Goal: Information Seeking & Learning: Learn about a topic

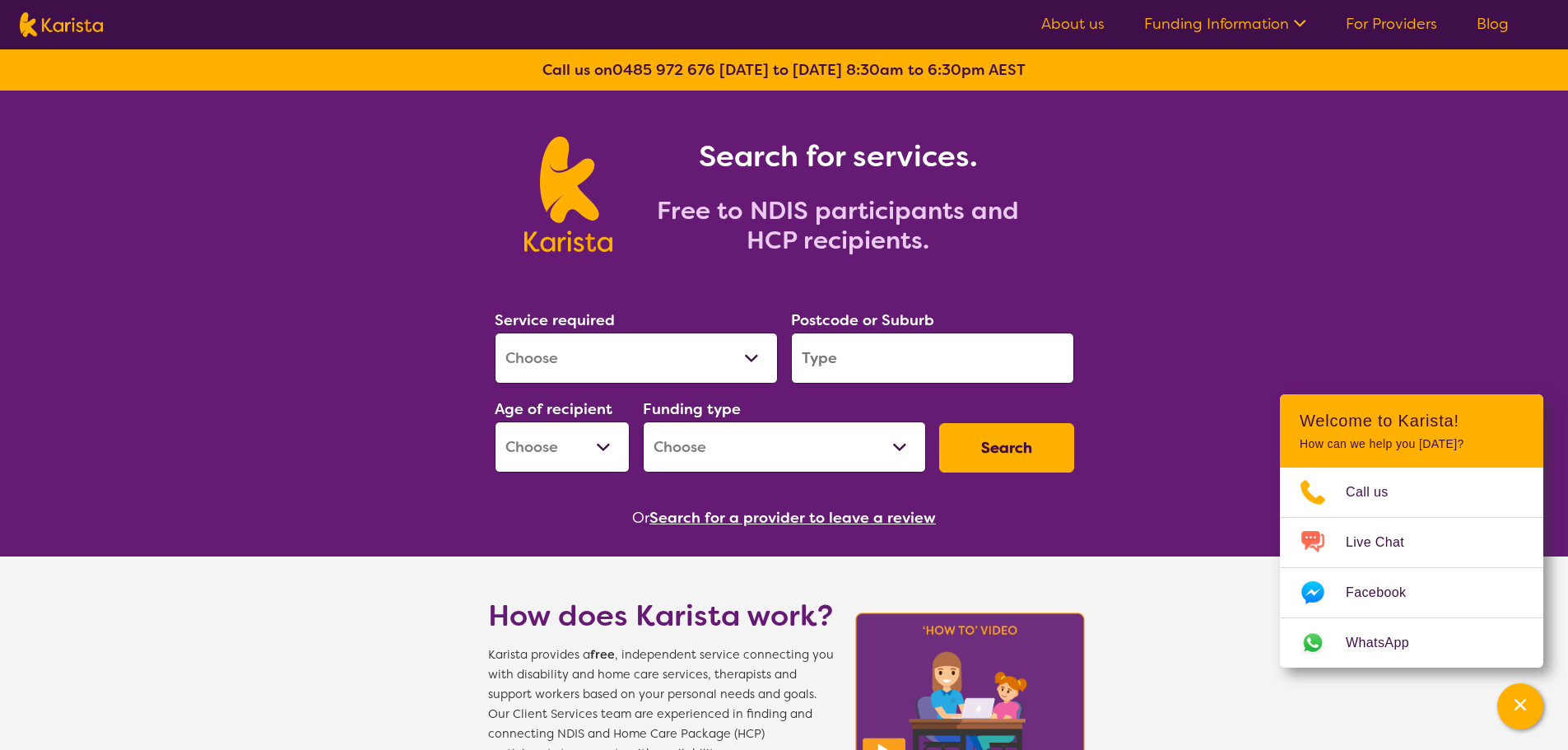
click at [751, 362] on select "Allied Health Assistant Assessment ([MEDICAL_DATA] or [MEDICAL_DATA]) Behaviour…" at bounding box center [636, 358] width 283 height 51
select select "Home Care Package Provider"
click at [495, 333] on select "Allied Health Assistant Assessment ([MEDICAL_DATA] or [MEDICAL_DATA]) Behaviour…" at bounding box center [636, 358] width 283 height 51
click at [894, 362] on input "search" at bounding box center [932, 358] width 283 height 51
type input "4551"
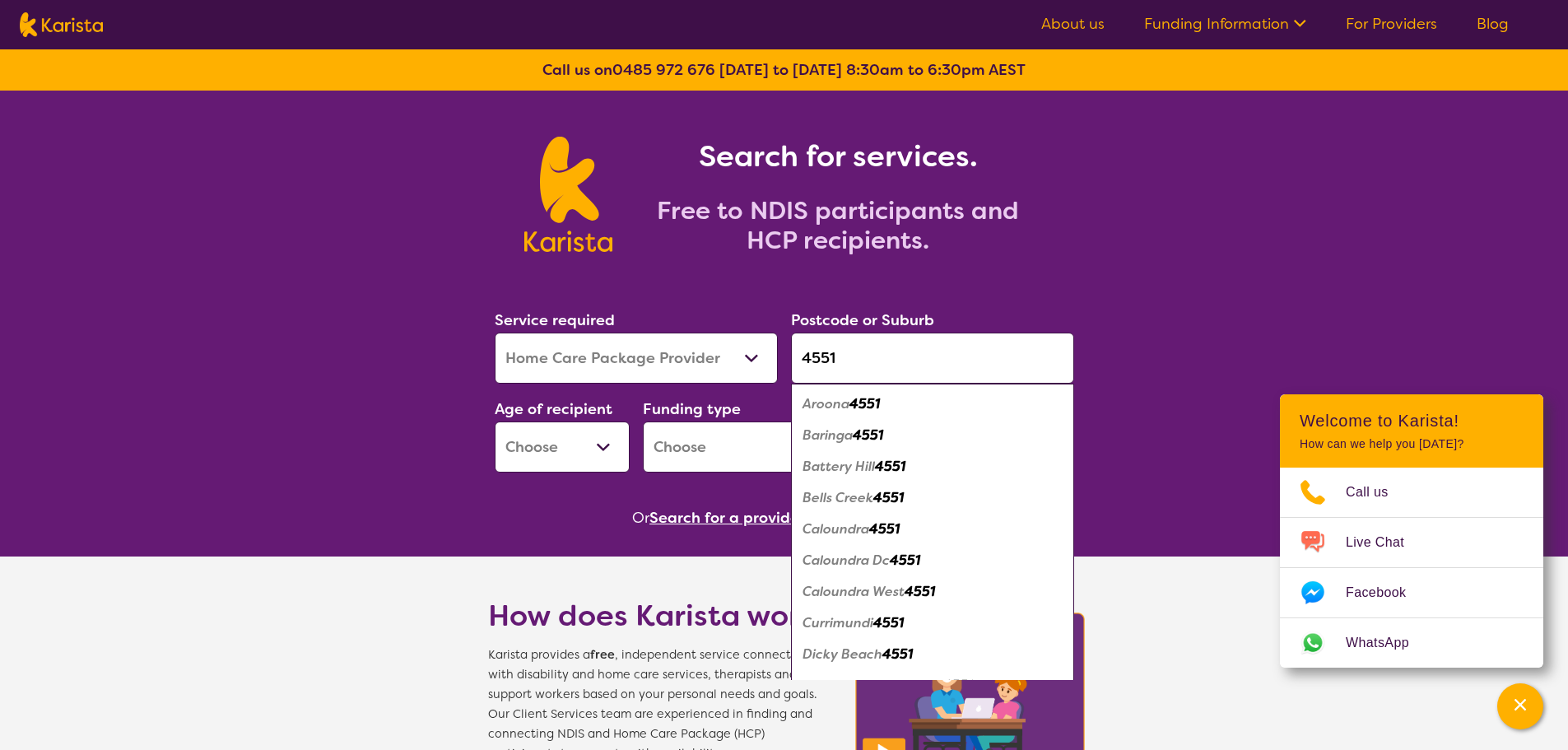
click at [590, 447] on select "Early Childhood - 0 to 9 Child - 10 to 11 Adolescent - 12 to 17 Adult - 18 to 6…" at bounding box center [562, 447] width 135 height 51
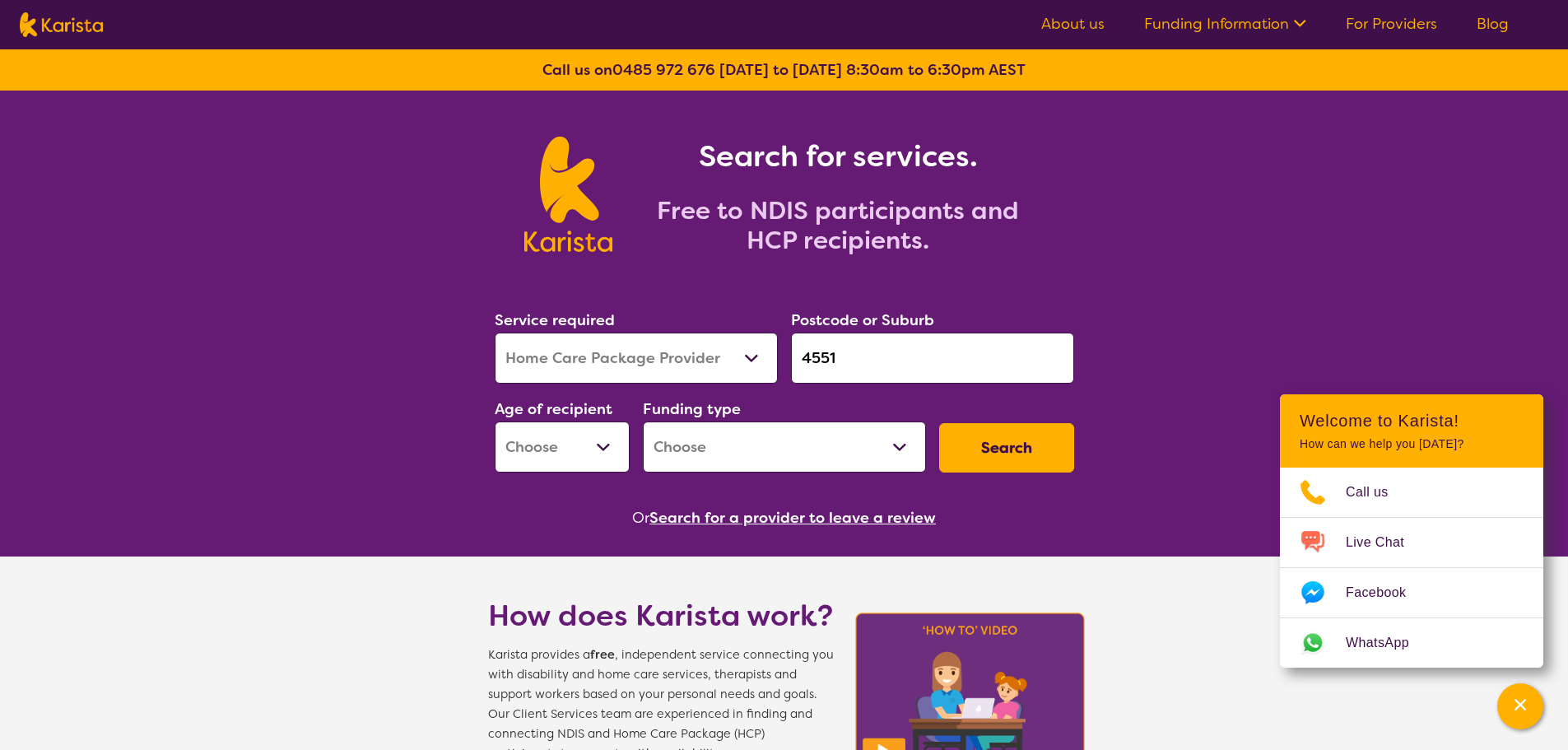
select select "AG"
click at [495, 422] on select "Early Childhood - 0 to 9 Child - 10 to 11 Adolescent - 12 to 17 Adult - 18 to 6…" at bounding box center [562, 447] width 135 height 51
click at [767, 454] on select "Home Care Package - Level 1 Home Care Package - Level 2 Home Care Package - Lev…" at bounding box center [784, 447] width 283 height 51
select select "HCP4"
click at [643, 422] on select "Home Care Package - Level 1 Home Care Package - Level 2 Home Care Package - Lev…" at bounding box center [784, 447] width 283 height 51
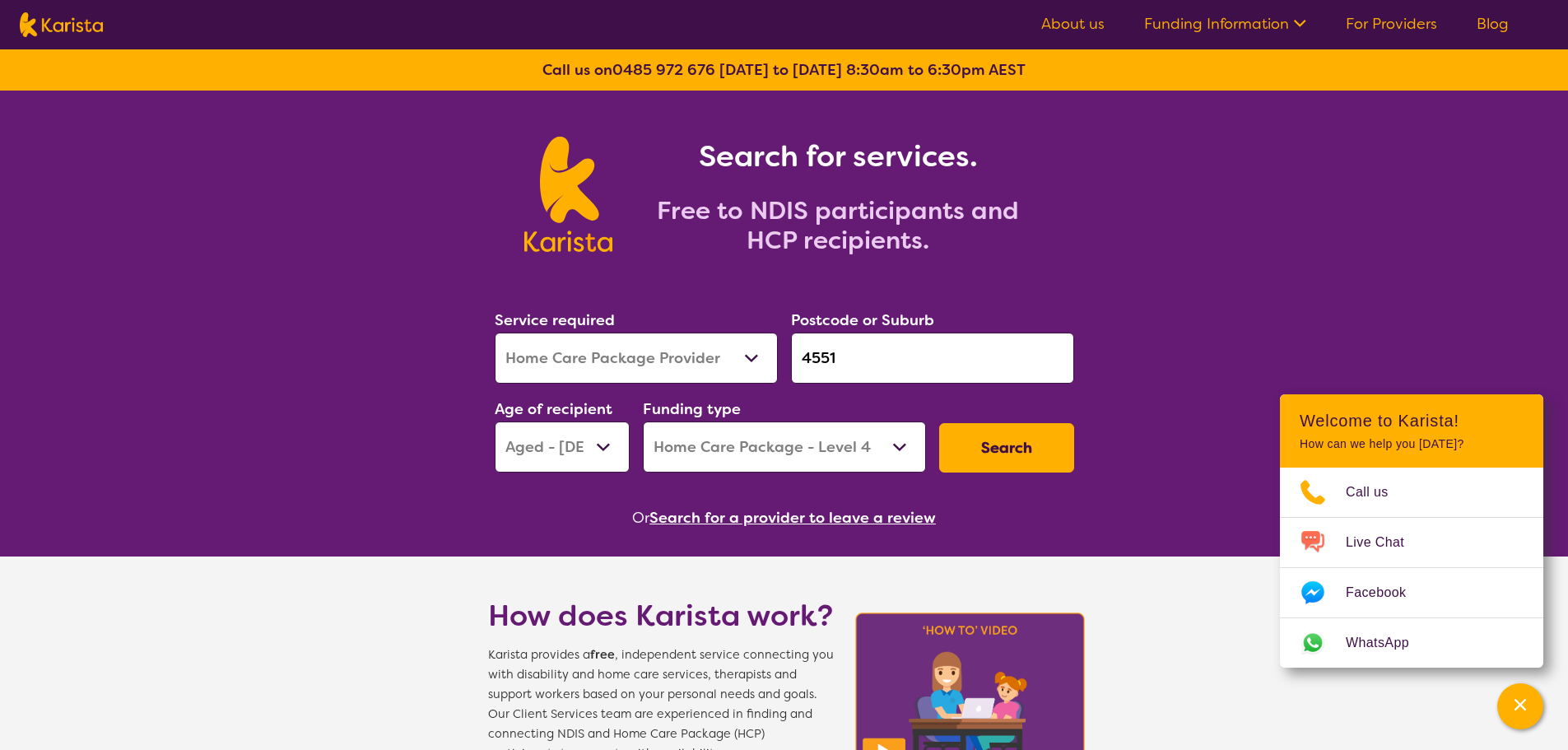
click at [1006, 445] on button "Search" at bounding box center [1006, 447] width 135 height 49
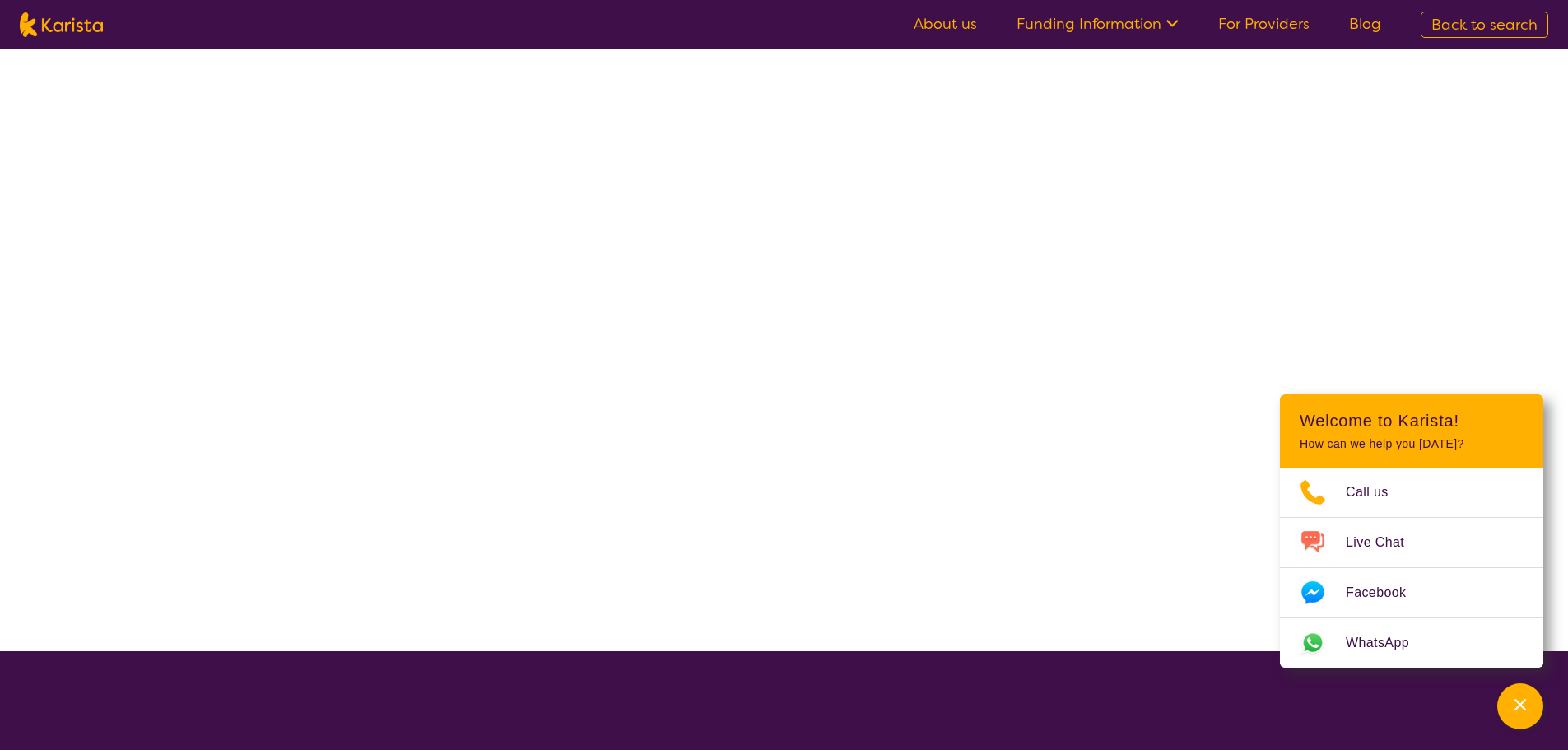
select select "HCP4"
select select "Home Care Package Provider"
select select "AG"
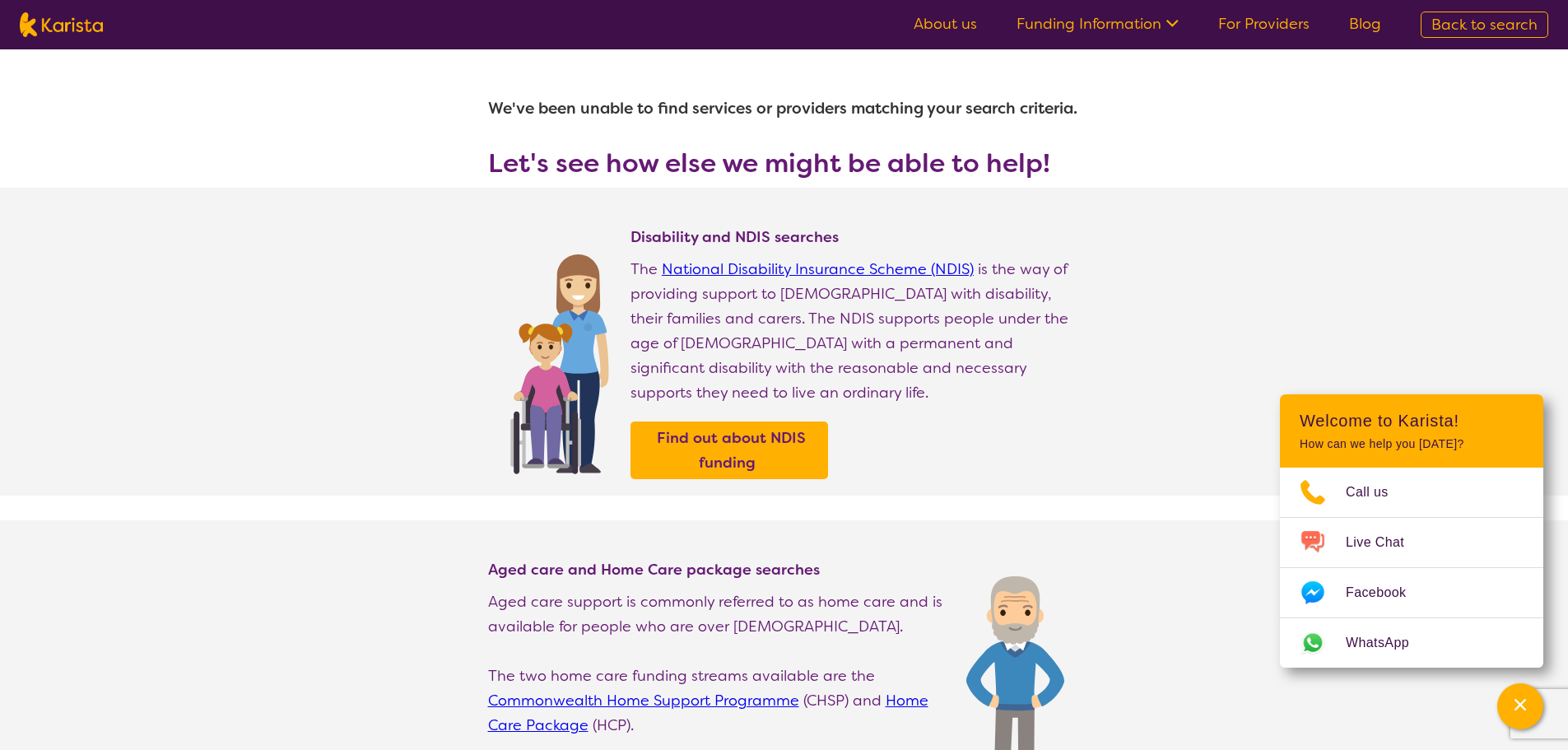
click at [1192, 380] on section "Disability and NDIS searches The National Disability Insurance Scheme (NDIS) is…" at bounding box center [784, 341] width 1568 height 308
